Goal: Task Accomplishment & Management: Use online tool/utility

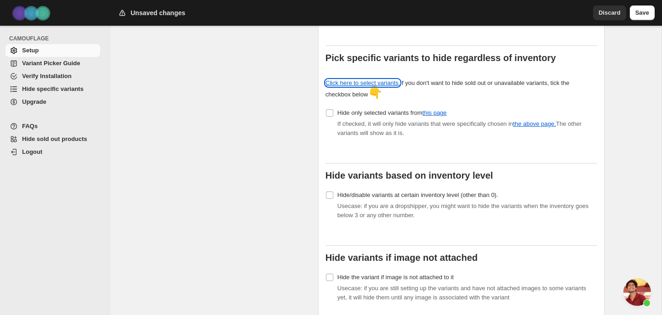
scroll to position [284, 0]
click at [375, 80] on link "Click here to select variants." at bounding box center [363, 83] width 75 height 7
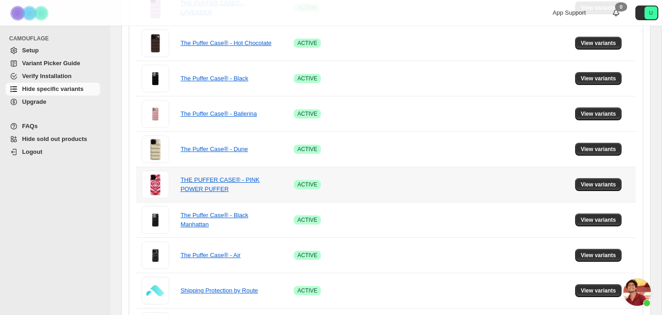
scroll to position [346, 0]
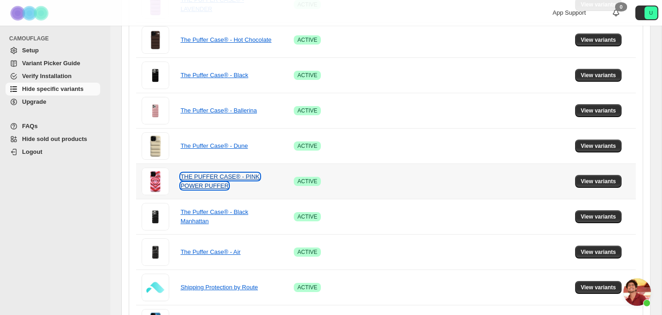
click at [243, 179] on link "THE PUFFER CASE® - PINK POWER PUFFER" at bounding box center [220, 181] width 79 height 16
click at [584, 184] on span "View variants" at bounding box center [598, 181] width 35 height 7
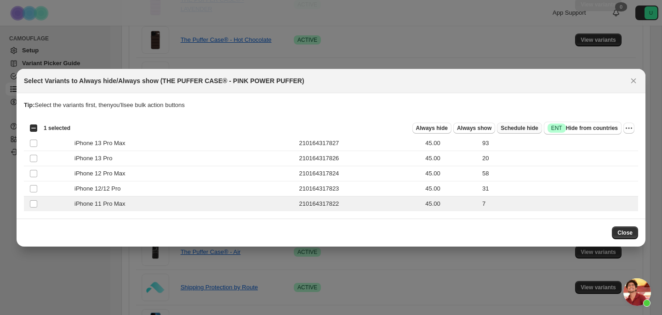
click at [515, 130] on span "Schedule hide" at bounding box center [519, 128] width 37 height 7
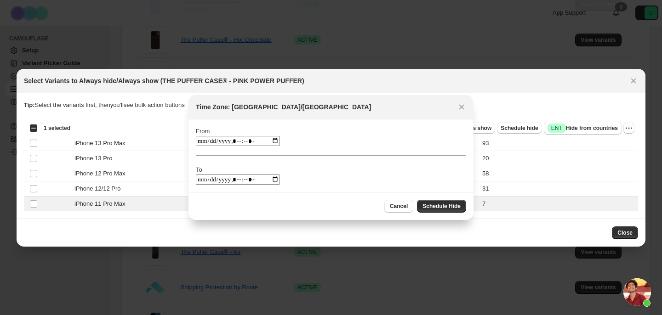
click at [224, 141] on input ":rg:" at bounding box center [238, 141] width 84 height 10
click at [205, 142] on input ":rg:" at bounding box center [238, 141] width 84 height 10
click at [198, 142] on input ":rg:" at bounding box center [238, 141] width 84 height 10
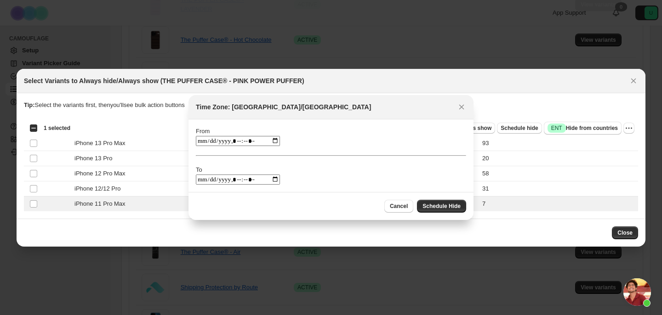
click at [198, 142] on input ":rg:" at bounding box center [238, 141] width 84 height 10
click at [203, 141] on input ":rg:" at bounding box center [238, 141] width 84 height 10
click at [247, 143] on input ":rg:" at bounding box center [238, 141] width 84 height 10
click at [248, 143] on input ":rg:" at bounding box center [238, 141] width 84 height 10
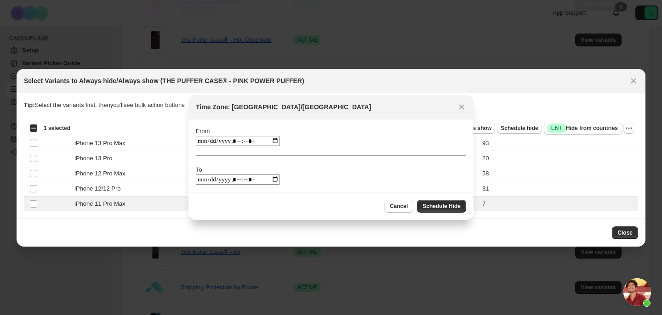
click at [248, 143] on input ":rg:" at bounding box center [238, 141] width 84 height 10
click at [247, 139] on input ":rg:" at bounding box center [238, 141] width 84 height 10
click at [248, 140] on input ":rg:" at bounding box center [238, 141] width 84 height 10
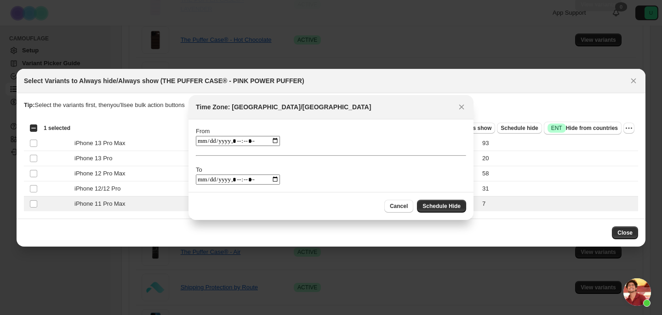
type input "**********"
click at [246, 183] on input ":rg:" at bounding box center [238, 180] width 84 height 10
click at [200, 178] on input ":rg:" at bounding box center [238, 180] width 84 height 10
click at [244, 177] on input ":rg:" at bounding box center [238, 180] width 84 height 10
click at [246, 180] on input ":rg:" at bounding box center [238, 180] width 84 height 10
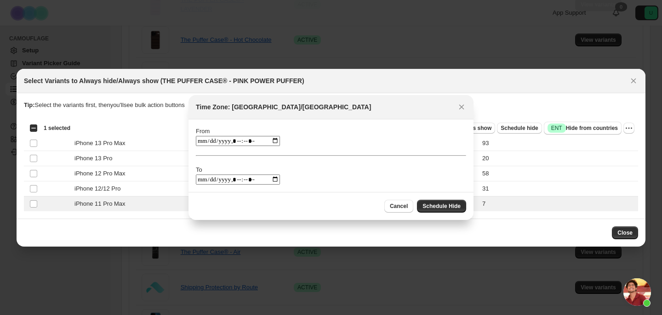
click at [246, 180] on input ":rg:" at bounding box center [238, 180] width 84 height 10
type input "**********"
click at [435, 207] on span "Schedule Hide" at bounding box center [442, 206] width 38 height 7
click at [630, 85] on icon "Close" at bounding box center [633, 80] width 9 height 9
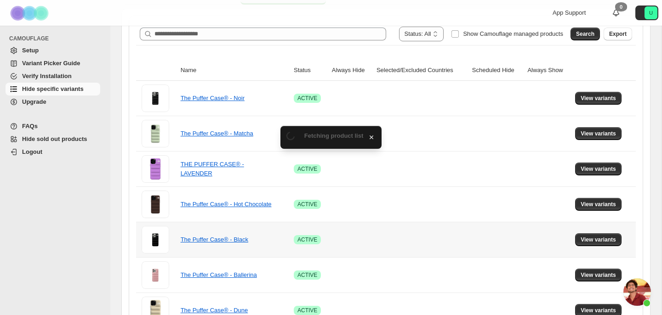
scroll to position [0, 0]
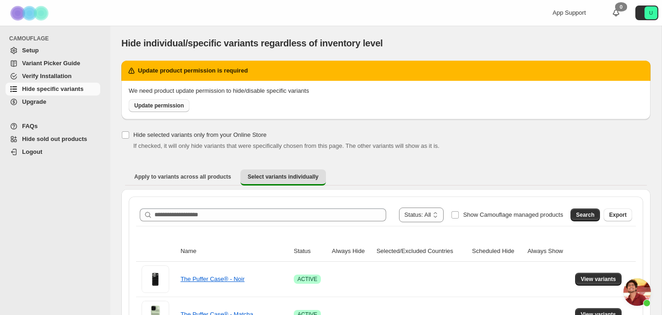
click at [184, 106] on span "Update permission" at bounding box center [159, 105] width 50 height 7
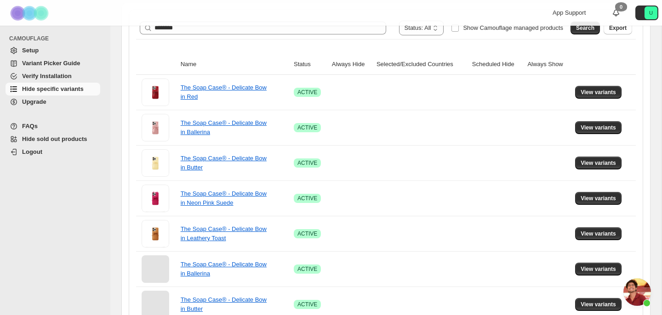
scroll to position [1873, 0]
